Goal: Task Accomplishment & Management: Complete application form

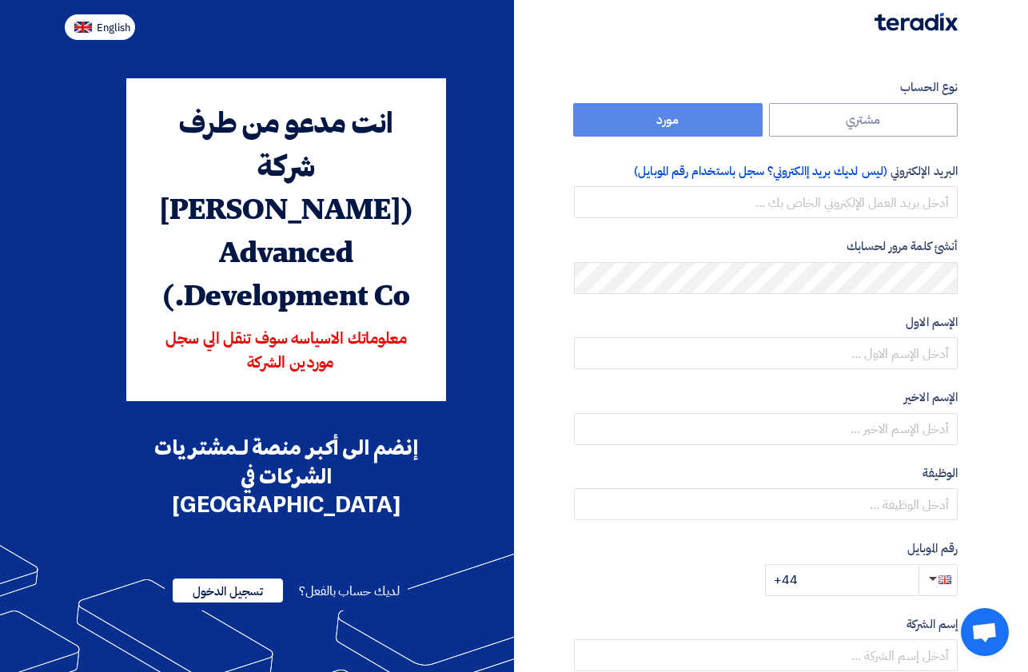
click at [114, 29] on span "English" at bounding box center [114, 27] width 34 height 11
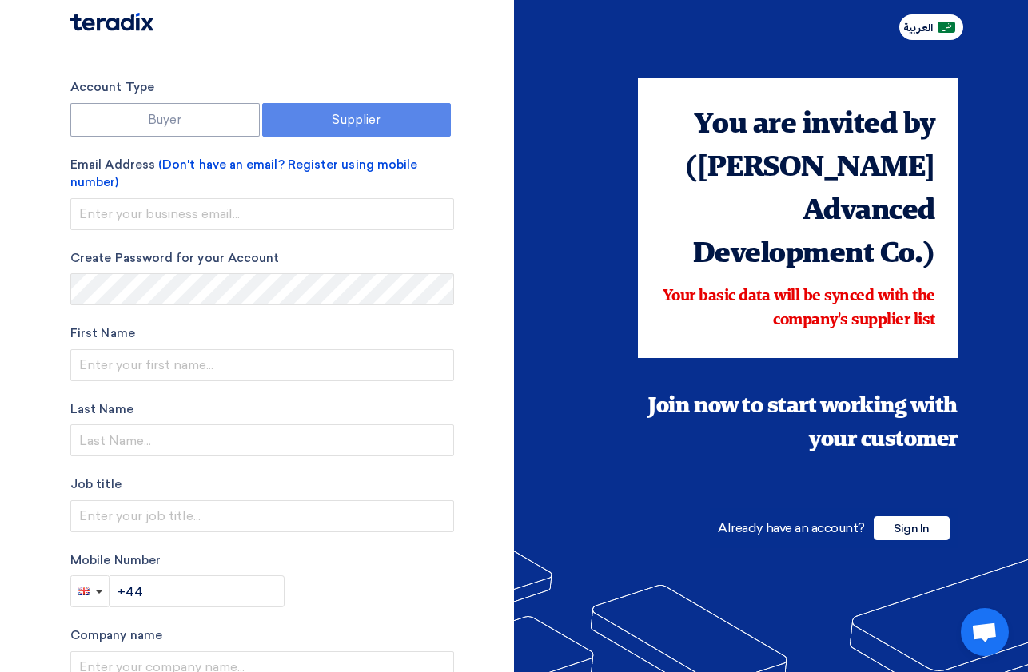
type input "Register"
click at [356, 115] on label "Supplier" at bounding box center [356, 120] width 189 height 34
click at [906, 516] on span "Sign In" at bounding box center [912, 528] width 76 height 24
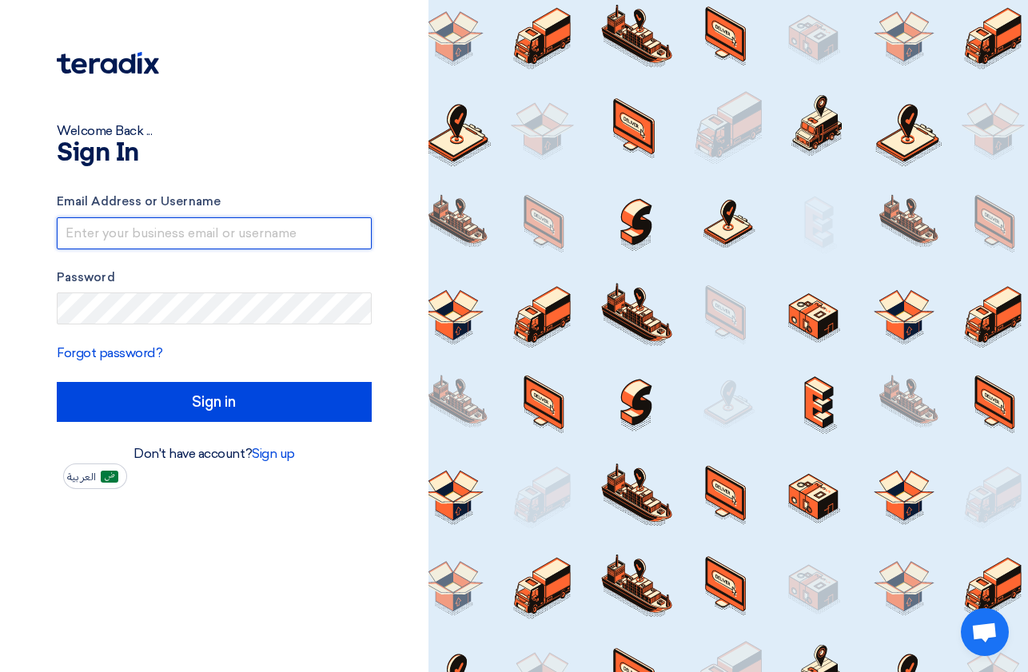
click at [110, 240] on input "text" at bounding box center [214, 233] width 315 height 32
type input "[PERSON_NAME][EMAIL_ADDRESS][DOMAIN_NAME]"
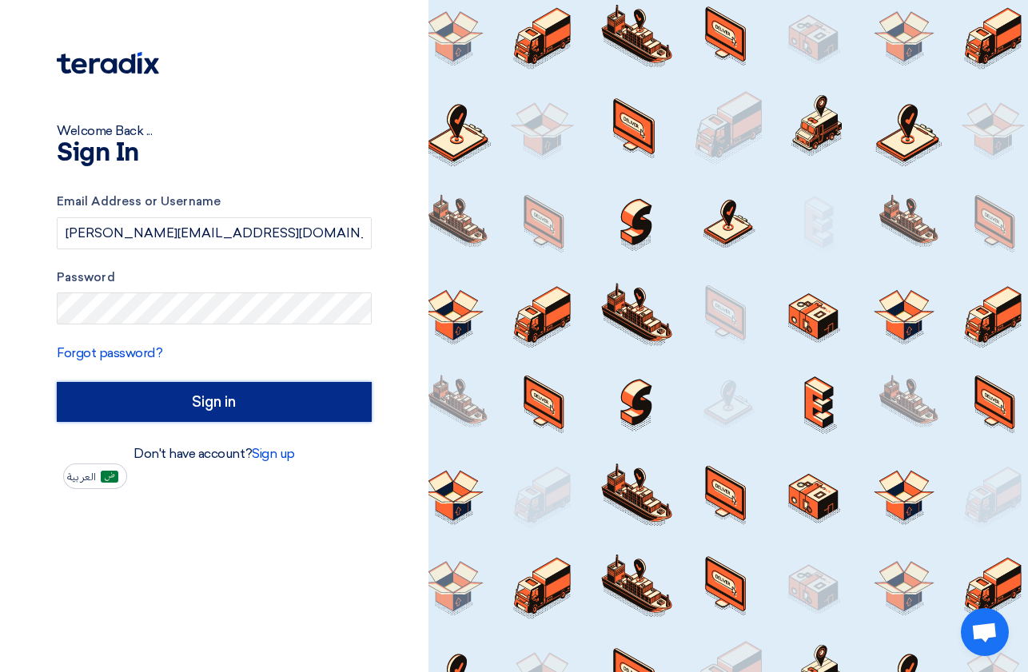
click at [240, 393] on input "Sign in" at bounding box center [214, 402] width 315 height 40
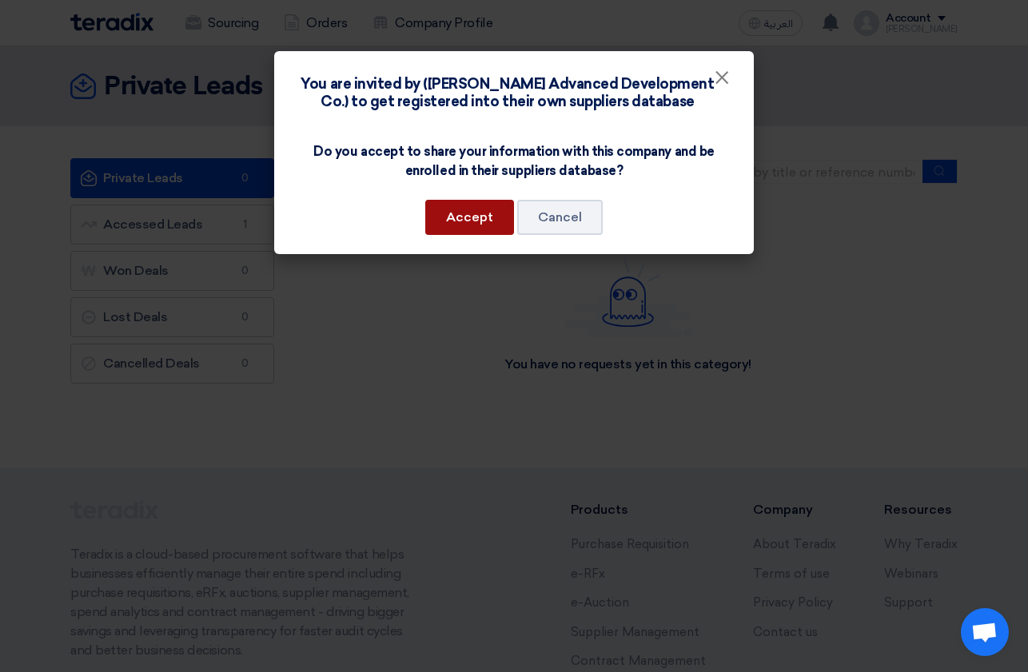
click at [461, 222] on button "Accept" at bounding box center [469, 217] width 89 height 35
click at [478, 218] on button "Accept" at bounding box center [469, 217] width 89 height 35
click at [476, 218] on button "Accept" at bounding box center [469, 217] width 89 height 35
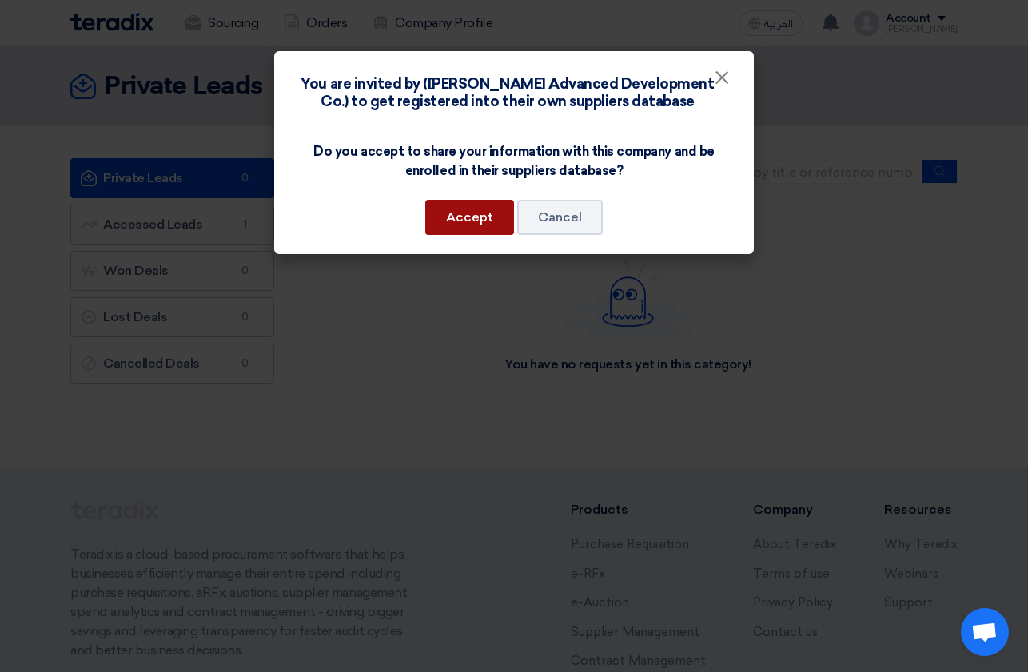
click at [476, 218] on button "Accept" at bounding box center [469, 217] width 89 height 35
click at [723, 80] on span "×" at bounding box center [722, 82] width 16 height 32
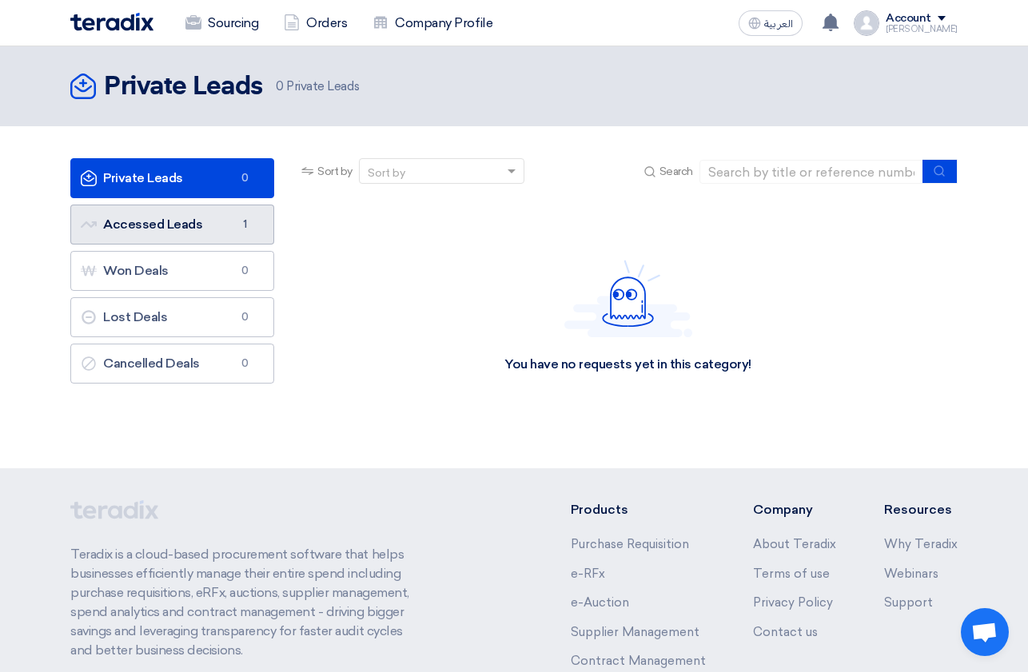
click at [173, 227] on link "Accessed Leads Accessed Leads 1" at bounding box center [172, 225] width 204 height 40
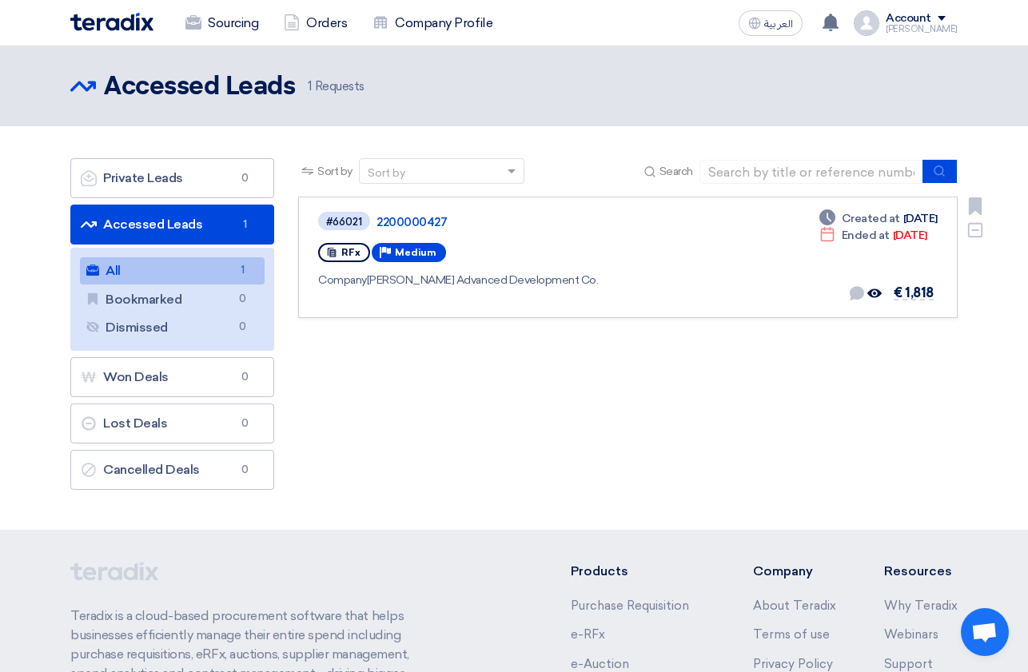
click at [634, 289] on div "#66021 2200000427 RFx Priority Medium Company [PERSON_NAME] Advanced Developmen…" at bounding box center [548, 257] width 461 height 94
click at [873, 293] on use at bounding box center [874, 293] width 14 height 9
click at [911, 293] on span "€ 1,818" at bounding box center [914, 292] width 40 height 15
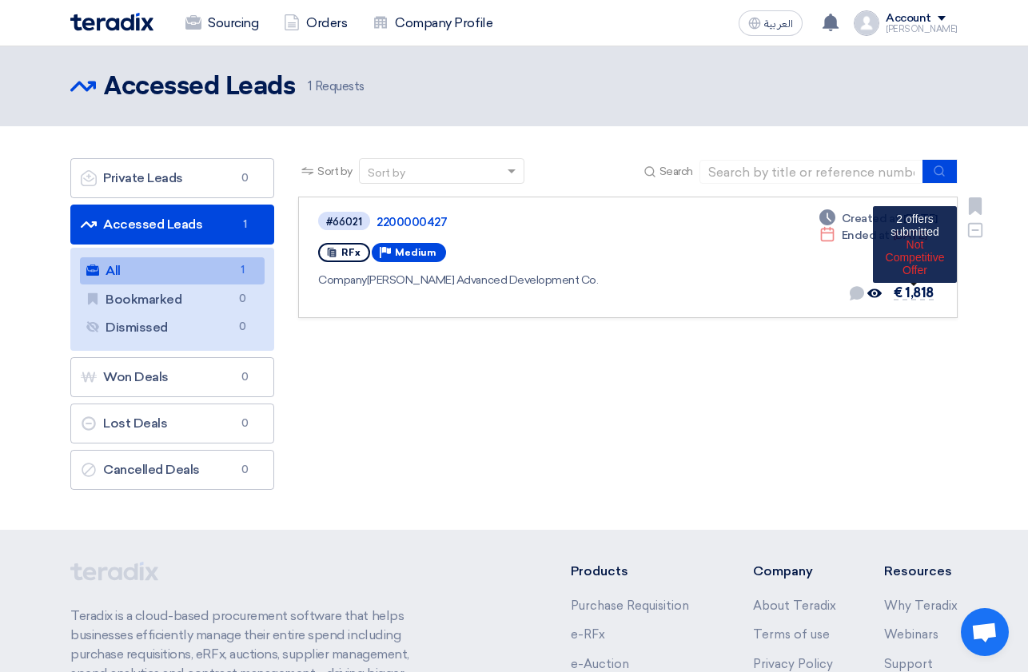
click at [911, 293] on span "€ 1,818" at bounding box center [914, 292] width 40 height 15
click at [407, 255] on span "Medium" at bounding box center [416, 252] width 42 height 11
click at [400, 217] on link "2200000427" at bounding box center [577, 222] width 400 height 14
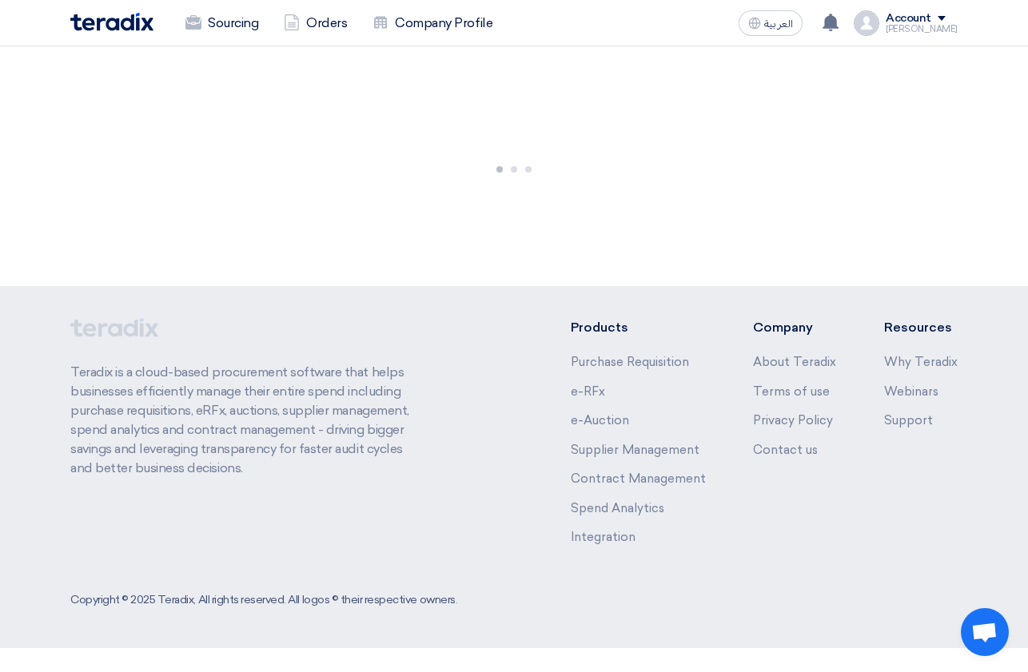
click at [400, 217] on div at bounding box center [514, 166] width 1028 height 240
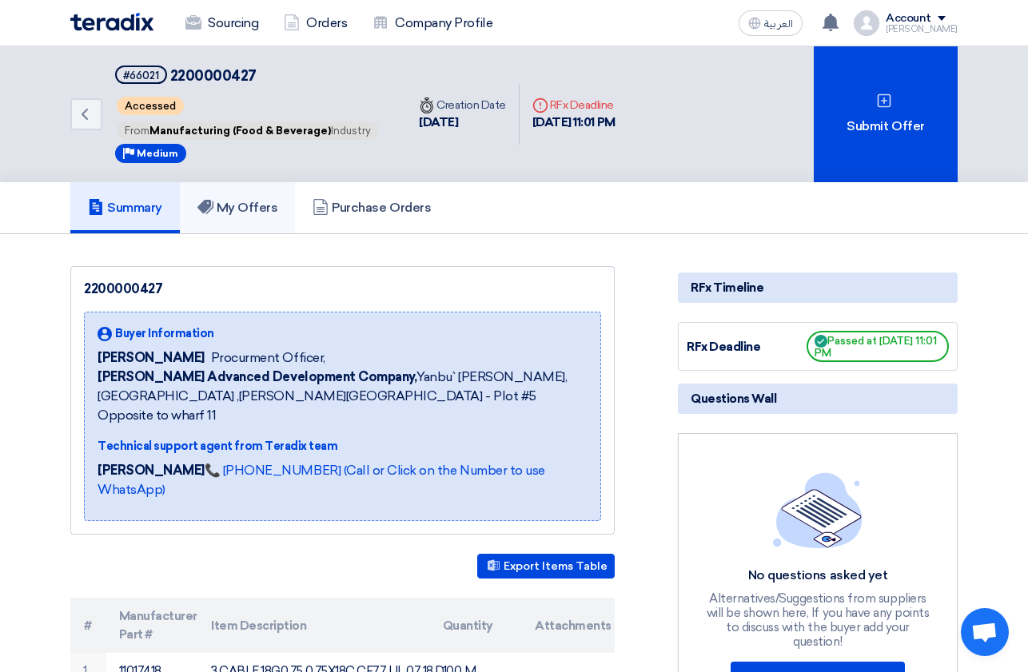
click at [250, 209] on h5 "My Offers" at bounding box center [237, 208] width 81 height 16
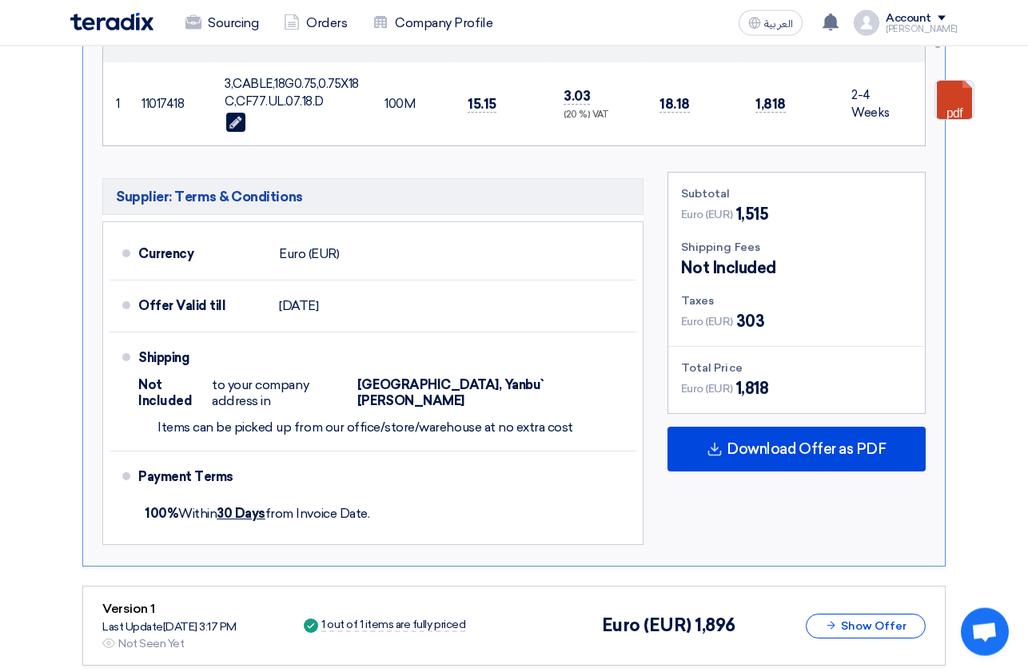
scroll to position [571, 0]
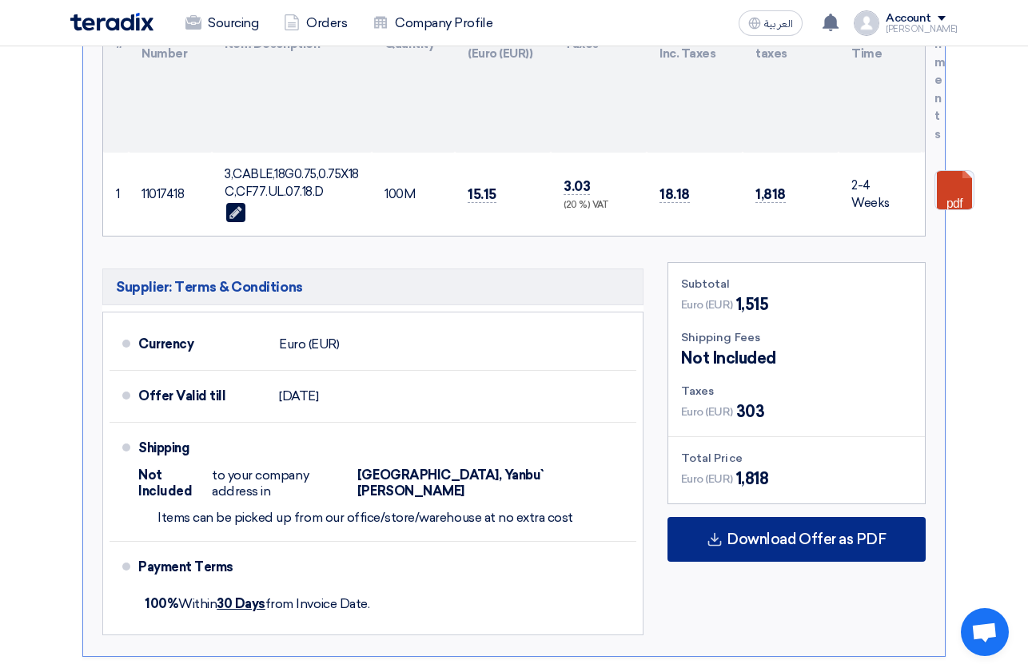
click at [807, 534] on span "Download Offer as PDF" at bounding box center [806, 539] width 159 height 14
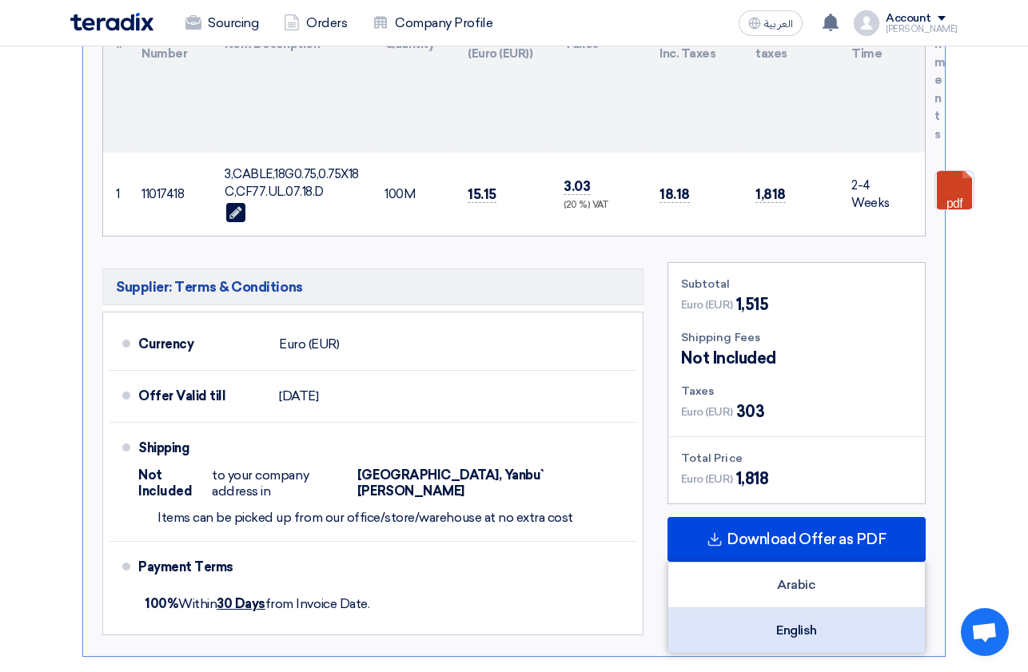
click at [812, 631] on div "English" at bounding box center [796, 630] width 257 height 45
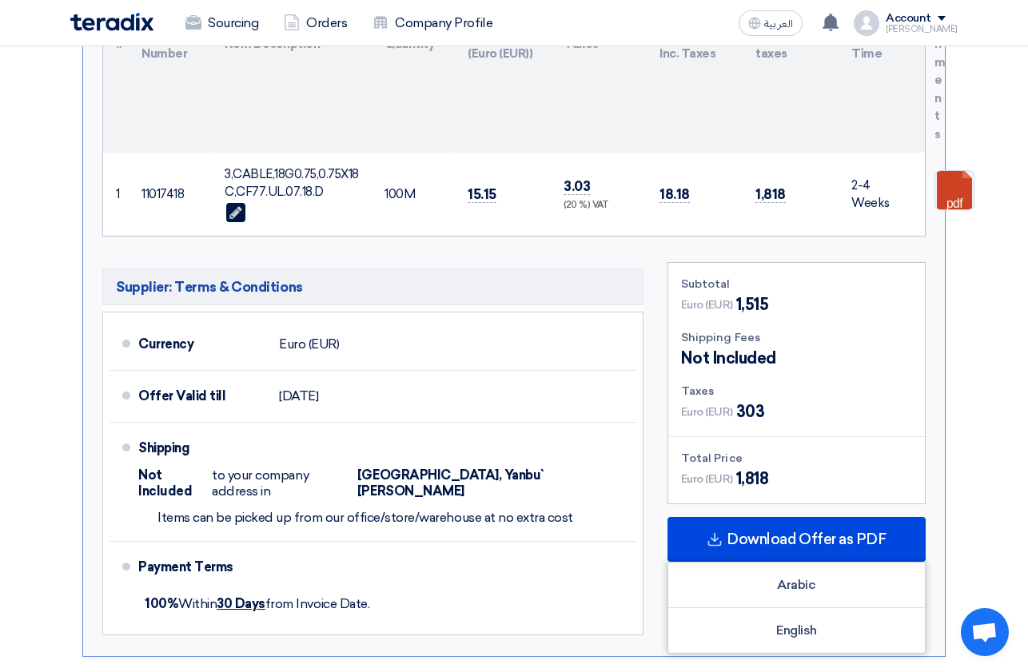
click at [983, 117] on section "Submit Offer Not Competitive Offer Version 2 Last Update [DATE] 3:20 PM Offer i…" at bounding box center [514, 241] width 1028 height 1157
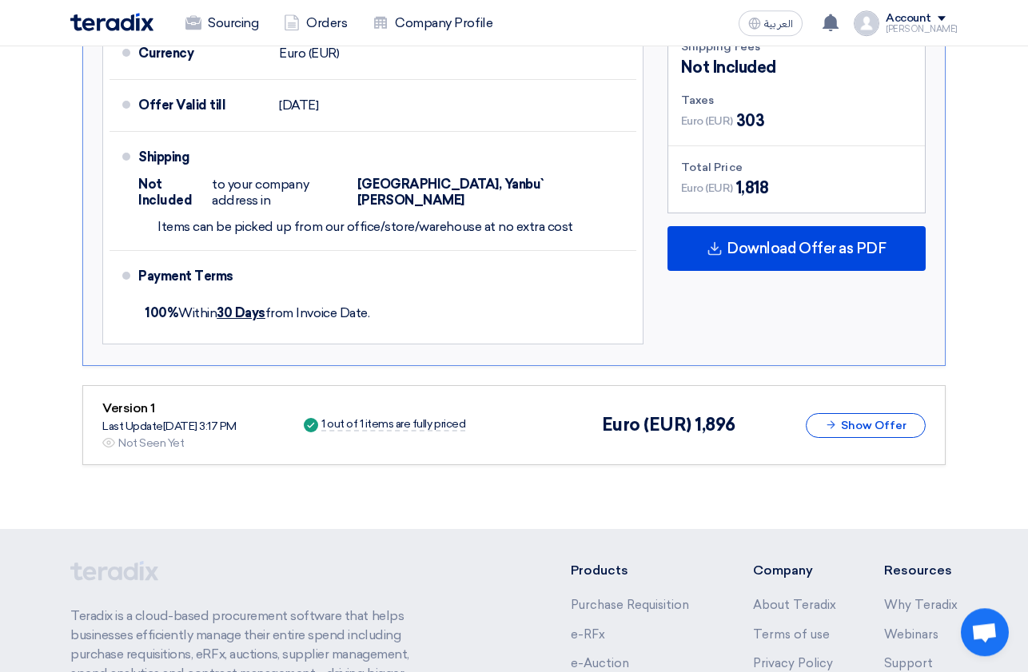
scroll to position [897, 0]
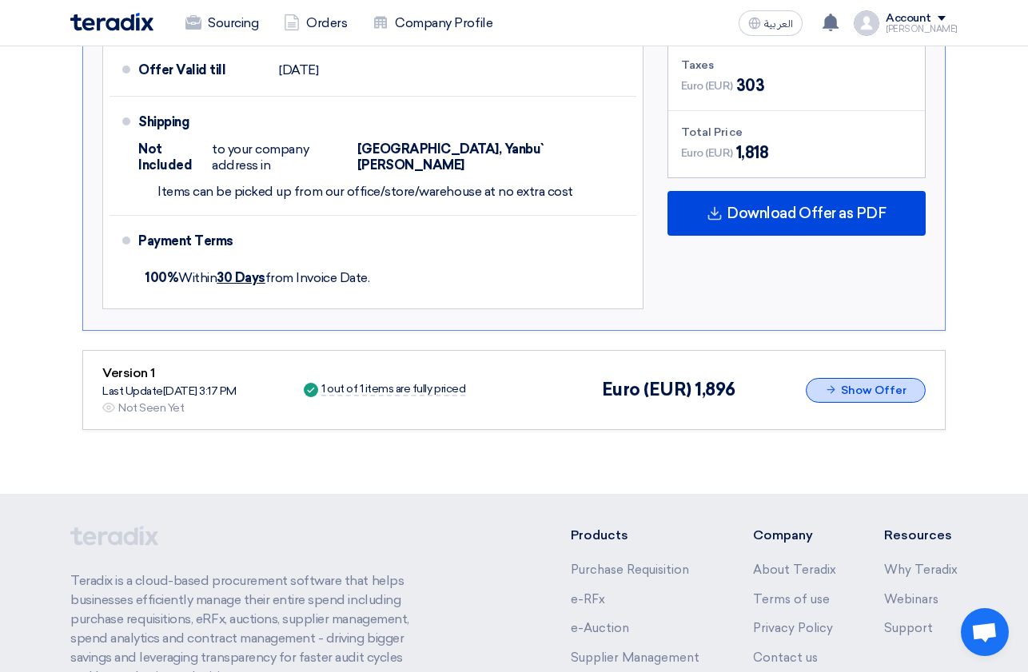
click at [890, 378] on button "Show Offer" at bounding box center [866, 390] width 120 height 25
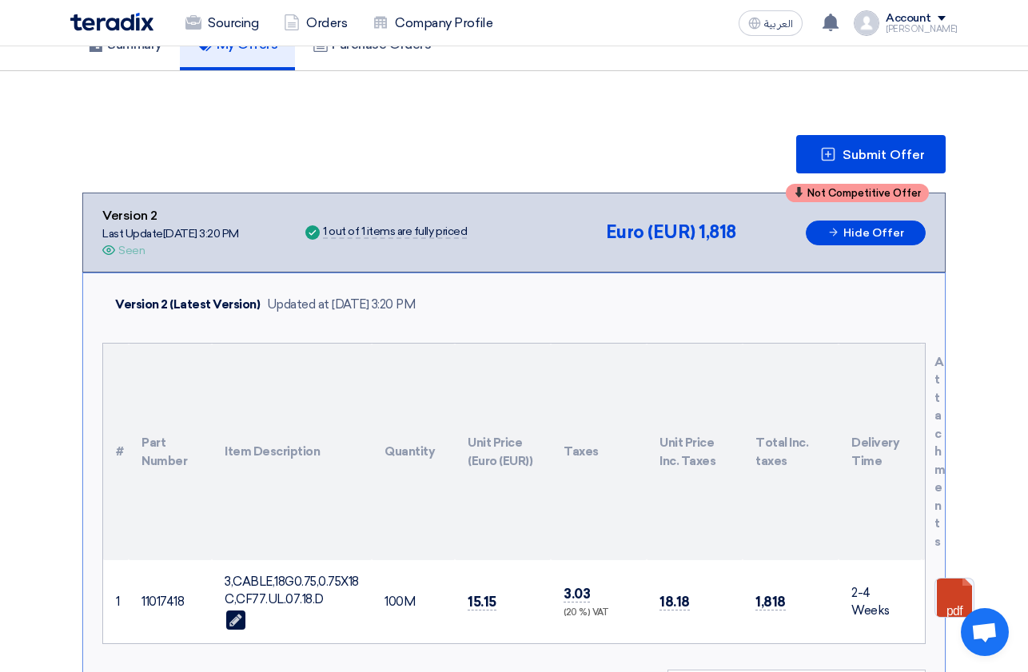
scroll to position [245, 0]
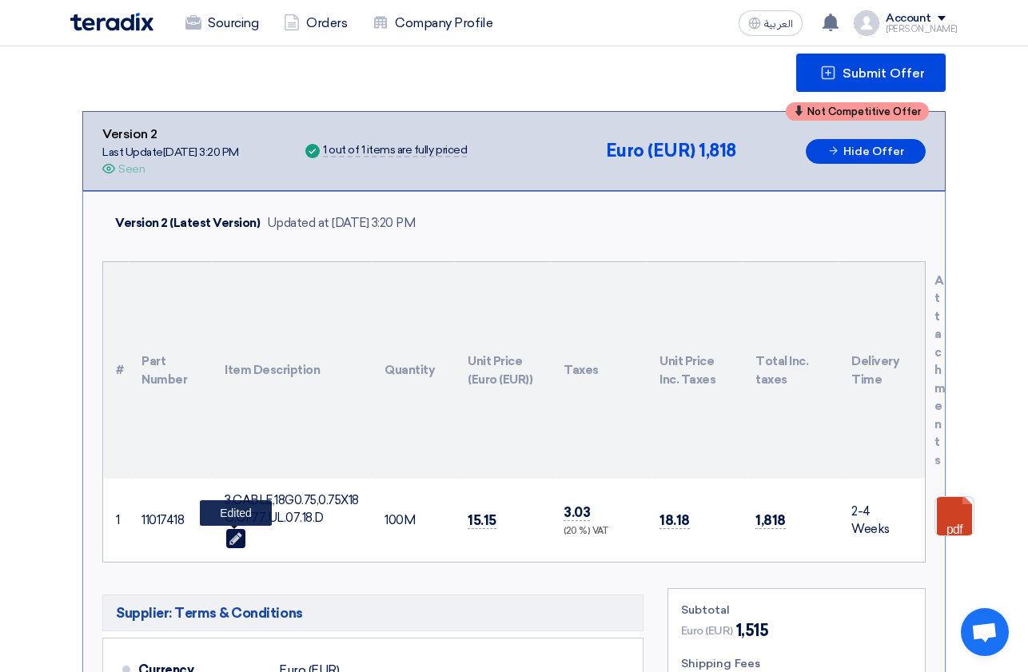
click at [233, 543] on use at bounding box center [235, 538] width 12 height 12
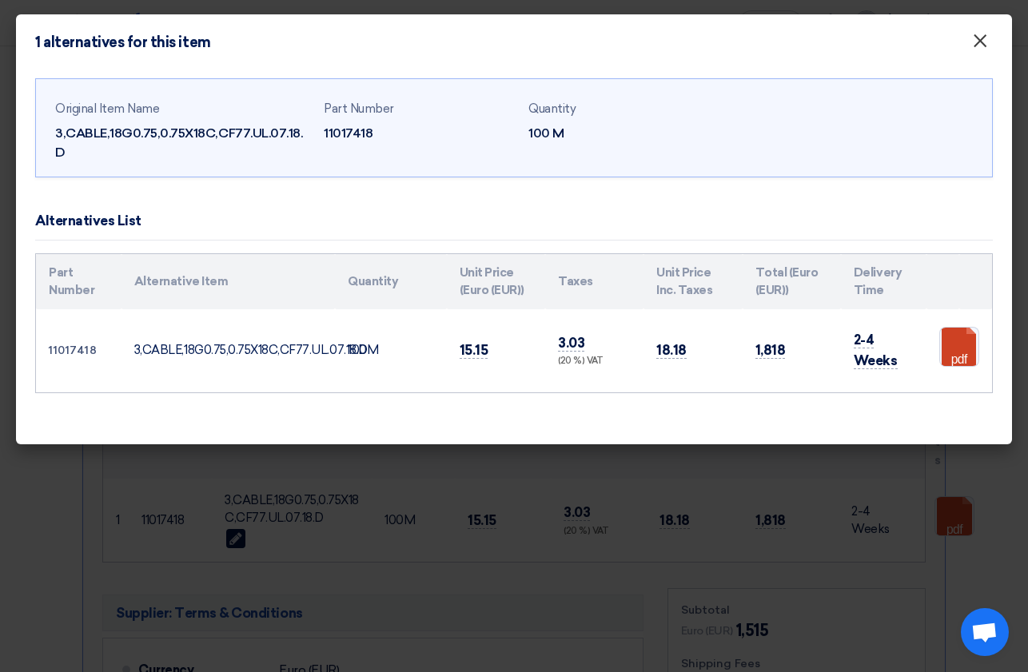
click at [980, 45] on span "×" at bounding box center [980, 45] width 16 height 32
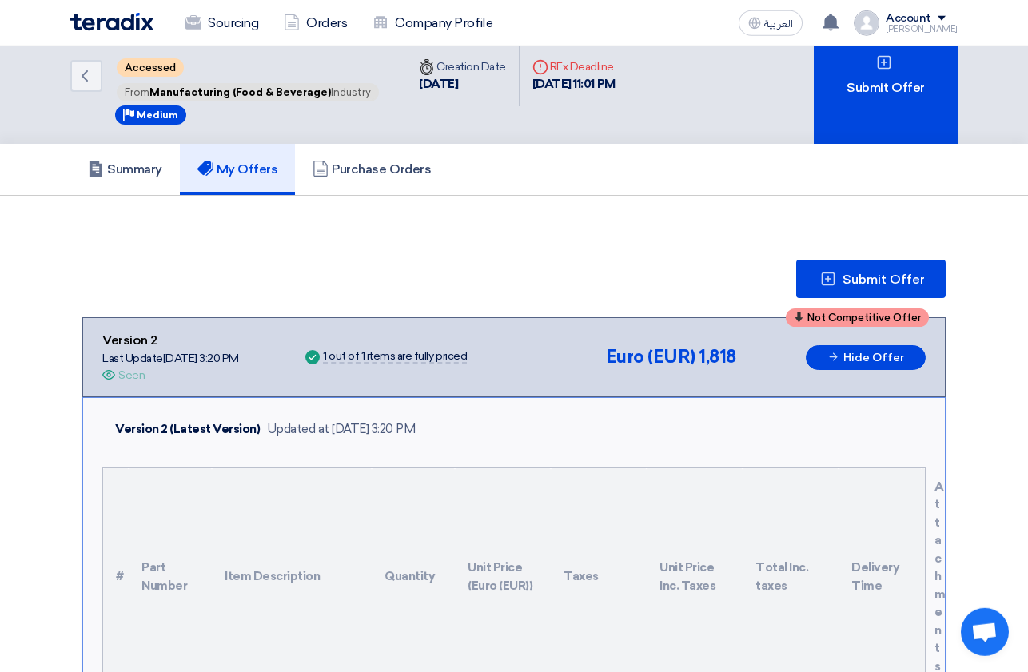
scroll to position [0, 0]
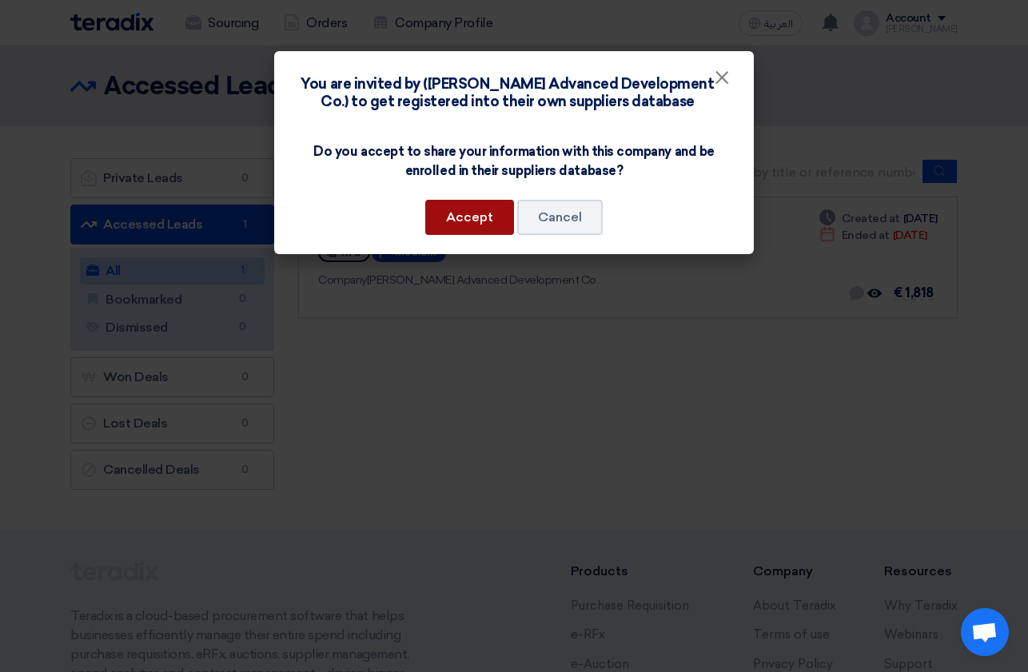
click at [473, 222] on button "Accept" at bounding box center [469, 217] width 89 height 35
click at [727, 84] on span "×" at bounding box center [722, 82] width 16 height 32
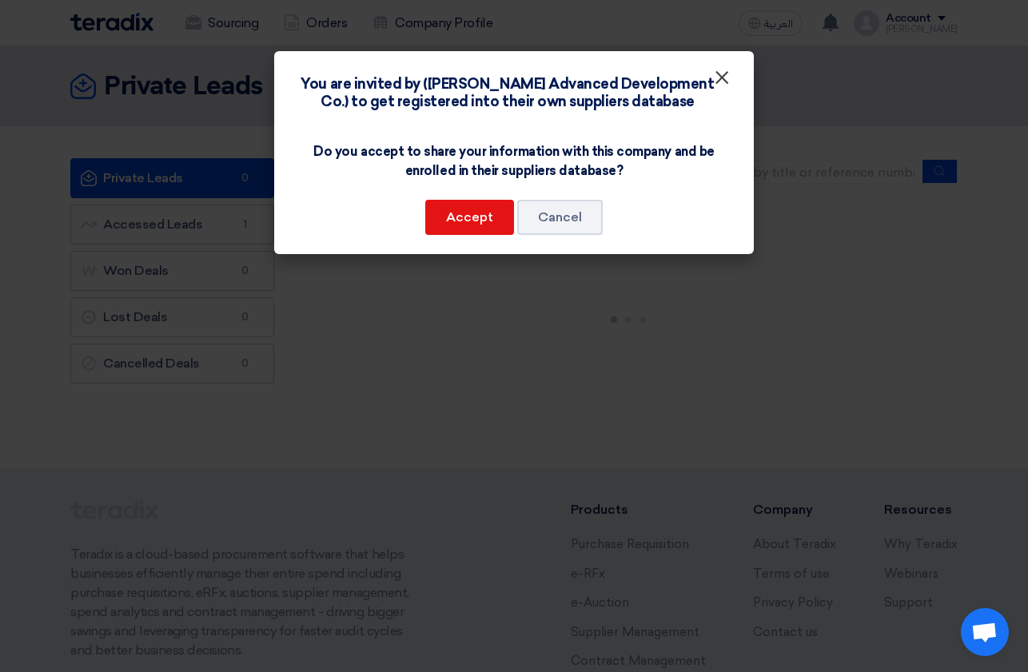
click at [723, 83] on span "×" at bounding box center [722, 82] width 16 height 32
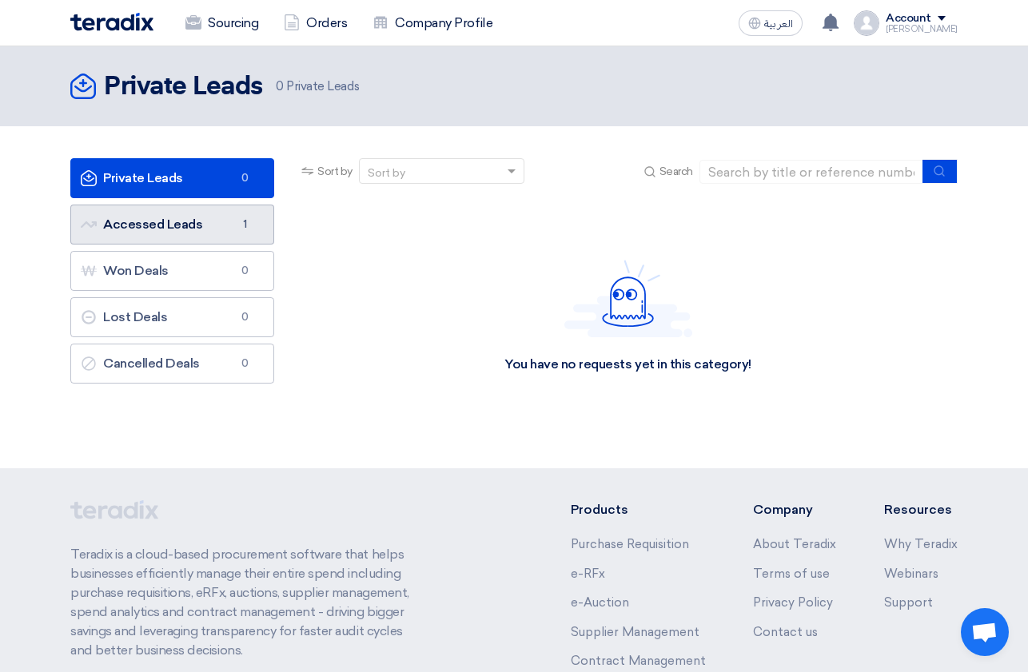
click at [170, 225] on link "Accessed Leads Accessed Leads 1" at bounding box center [172, 225] width 204 height 40
